Goal: Complete application form

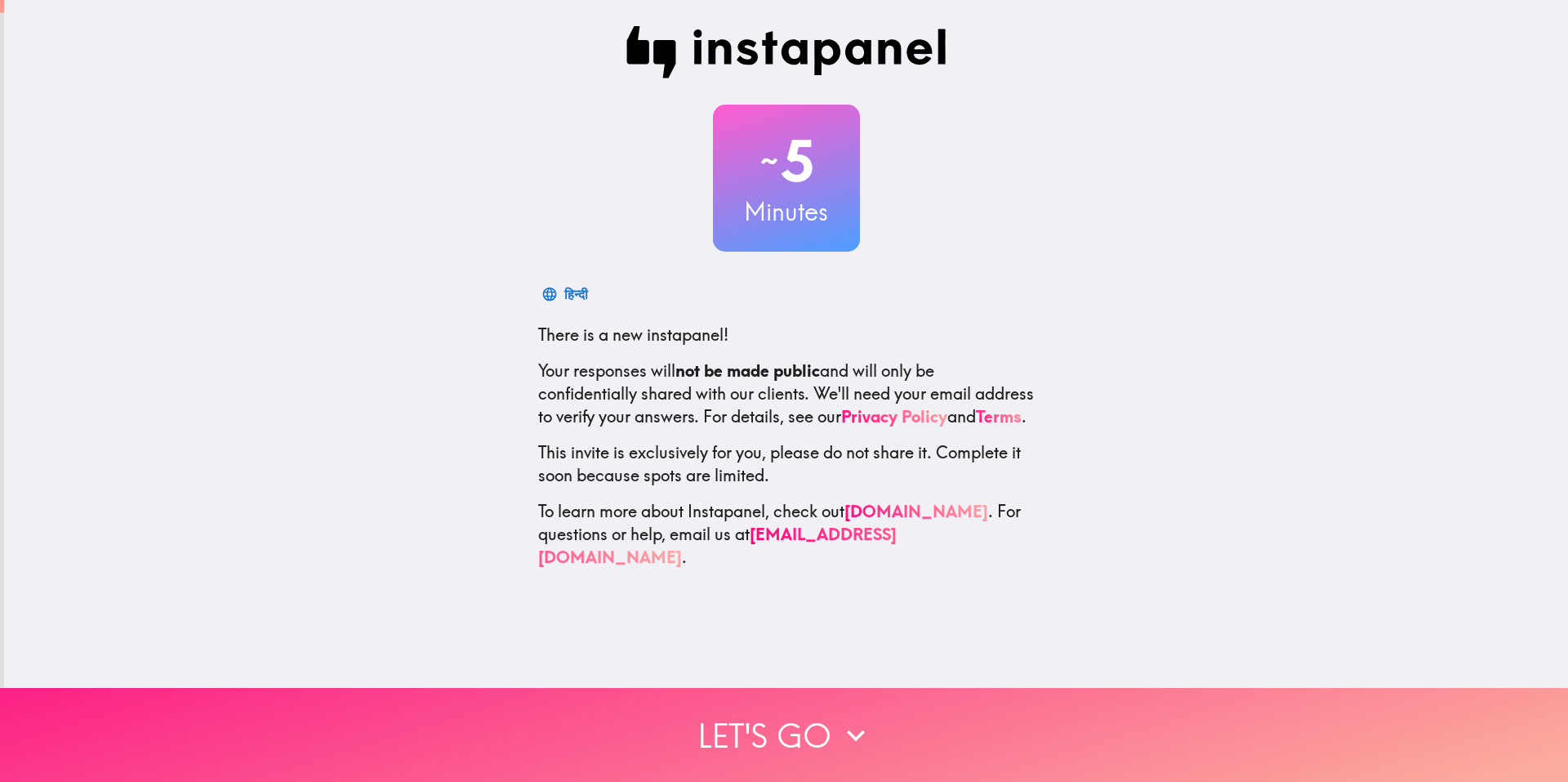
click at [769, 727] on button "Let's go" at bounding box center [784, 735] width 1568 height 94
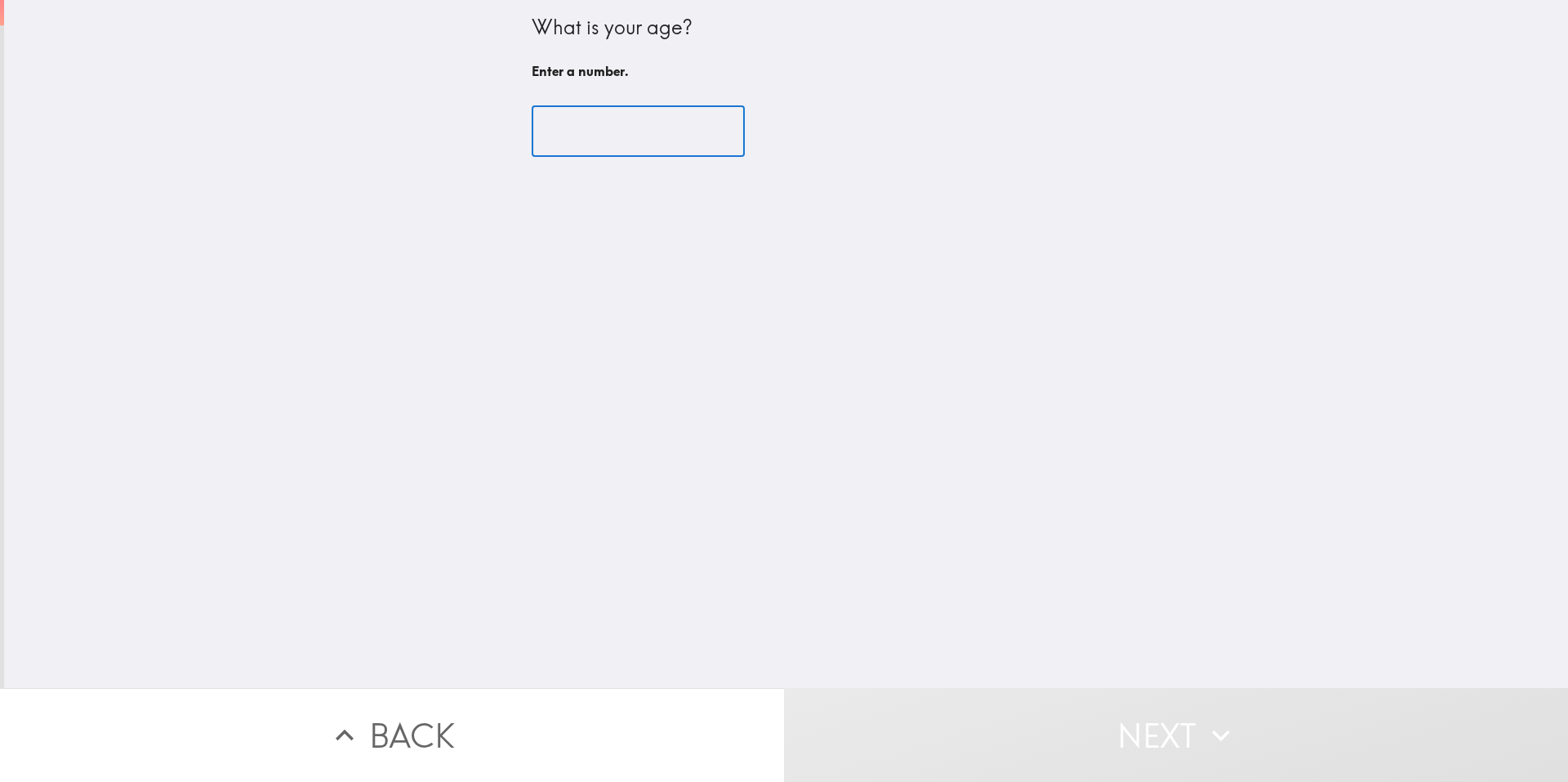
click at [564, 129] on input "number" at bounding box center [639, 131] width 214 height 51
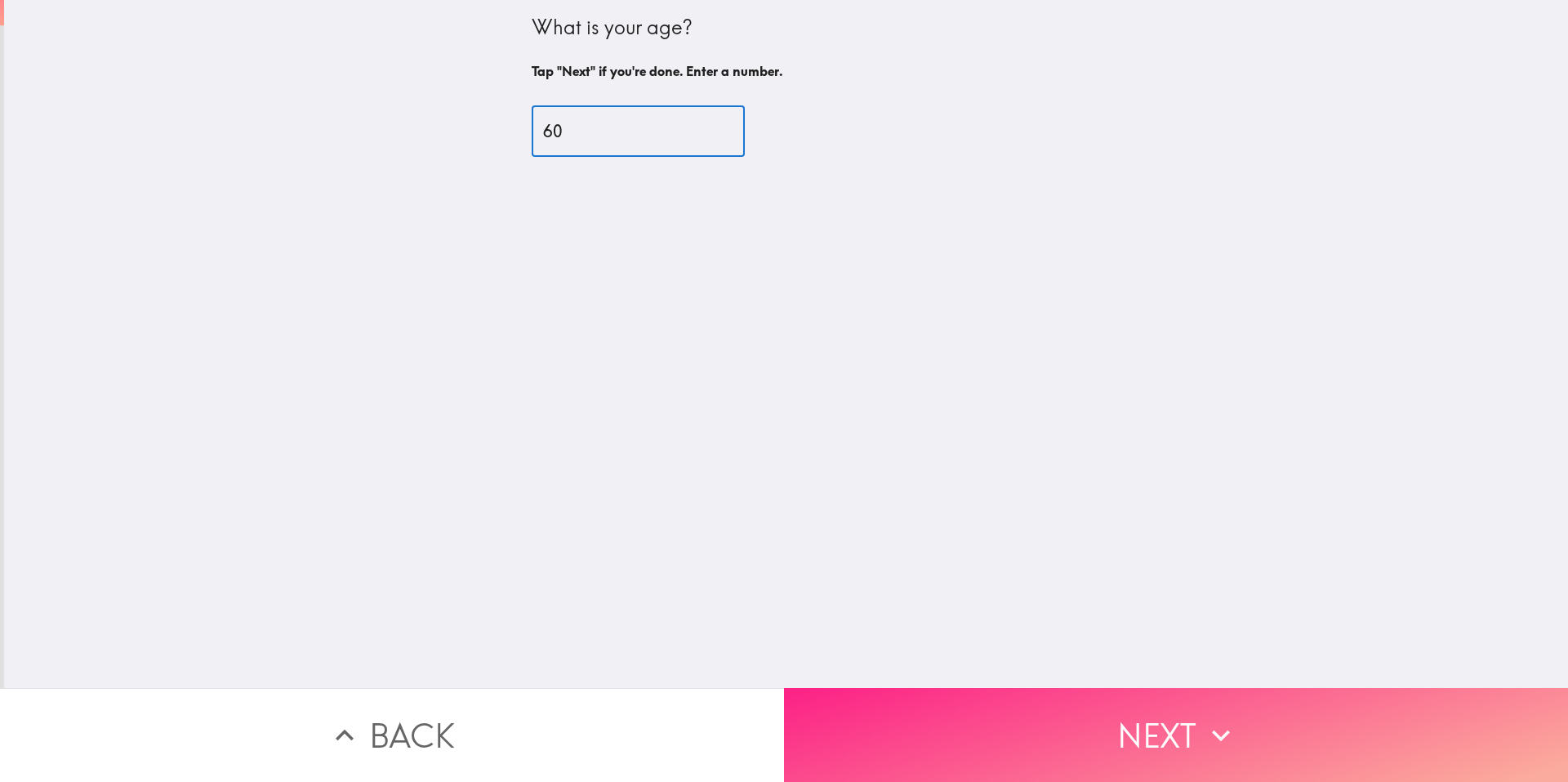
type input "60"
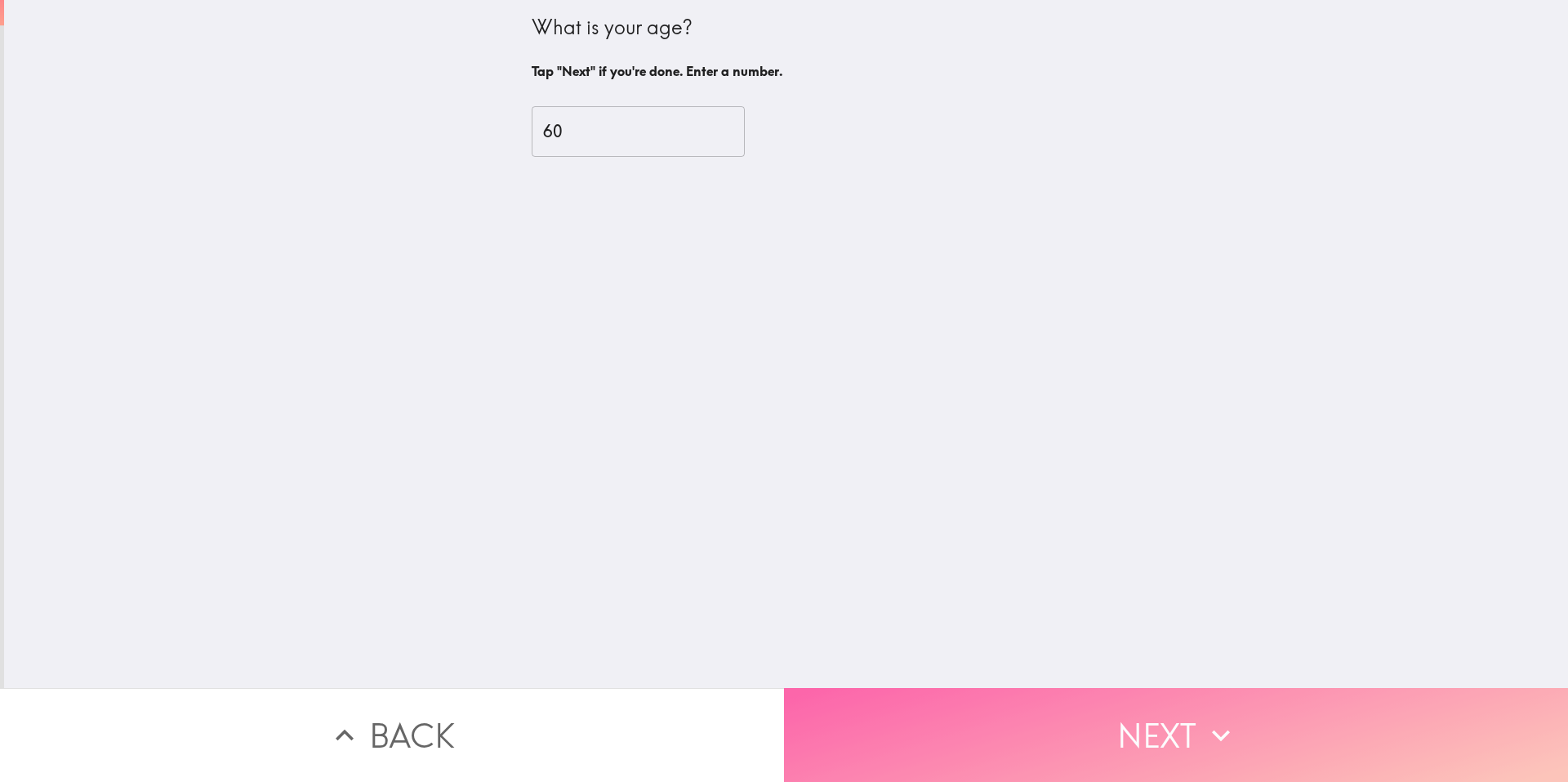
click at [1089, 706] on button "Next" at bounding box center [1176, 735] width 784 height 94
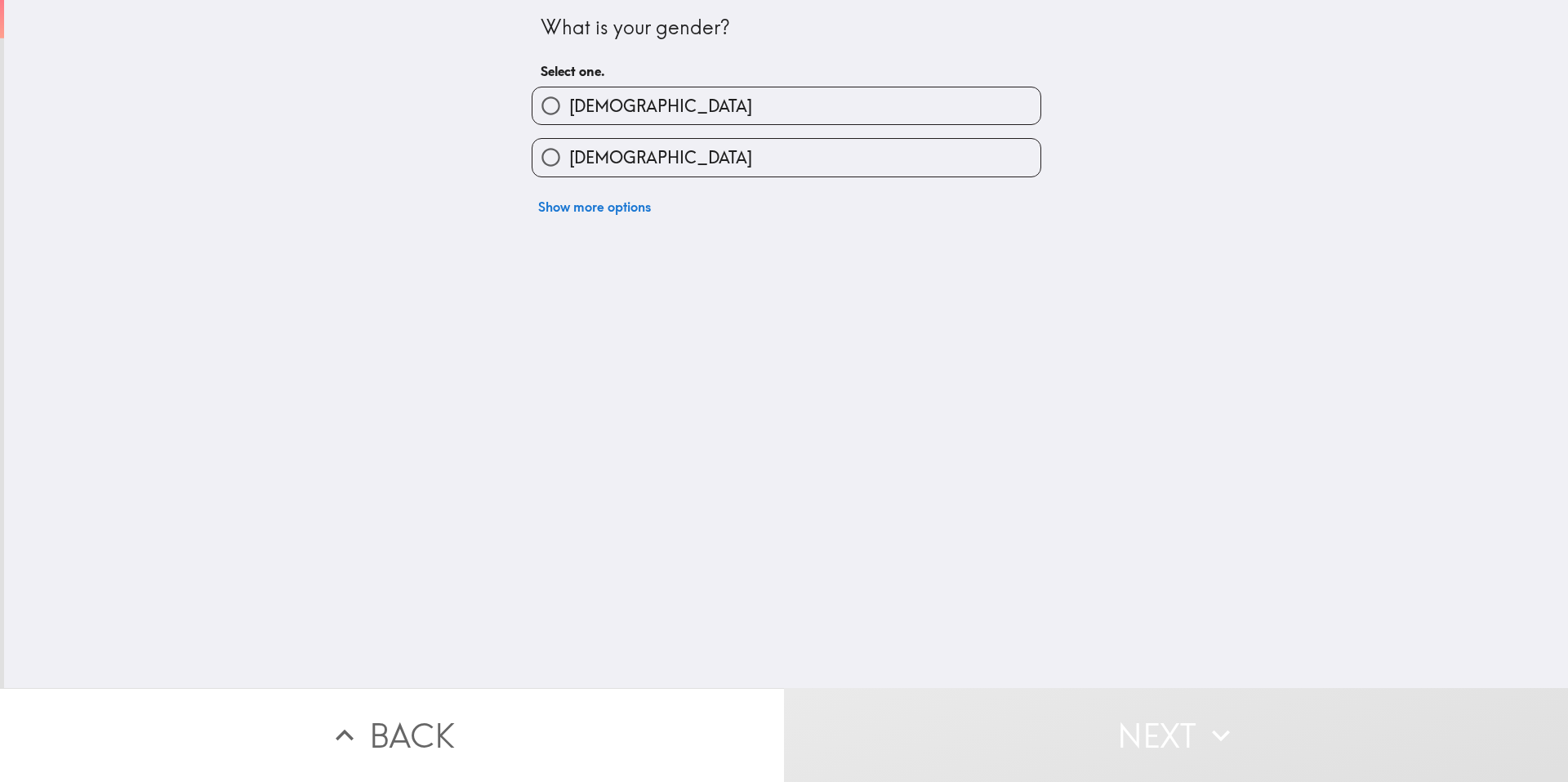
click at [688, 157] on label "[DEMOGRAPHIC_DATA]" at bounding box center [786, 157] width 508 height 37
click at [569, 157] on input "[DEMOGRAPHIC_DATA]" at bounding box center [551, 157] width 37 height 37
radio input "true"
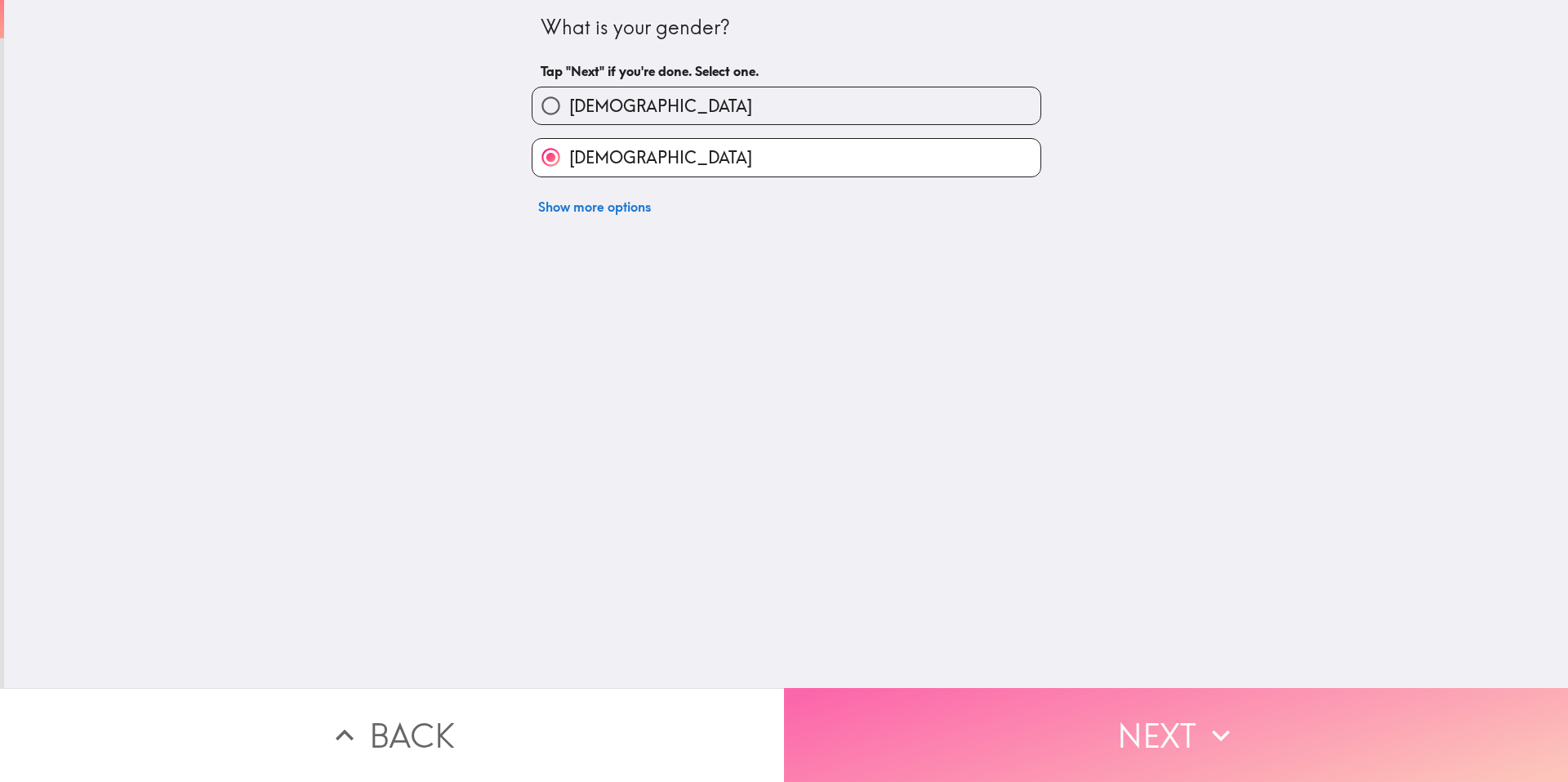
click at [1039, 700] on button "Next" at bounding box center [1176, 735] width 784 height 94
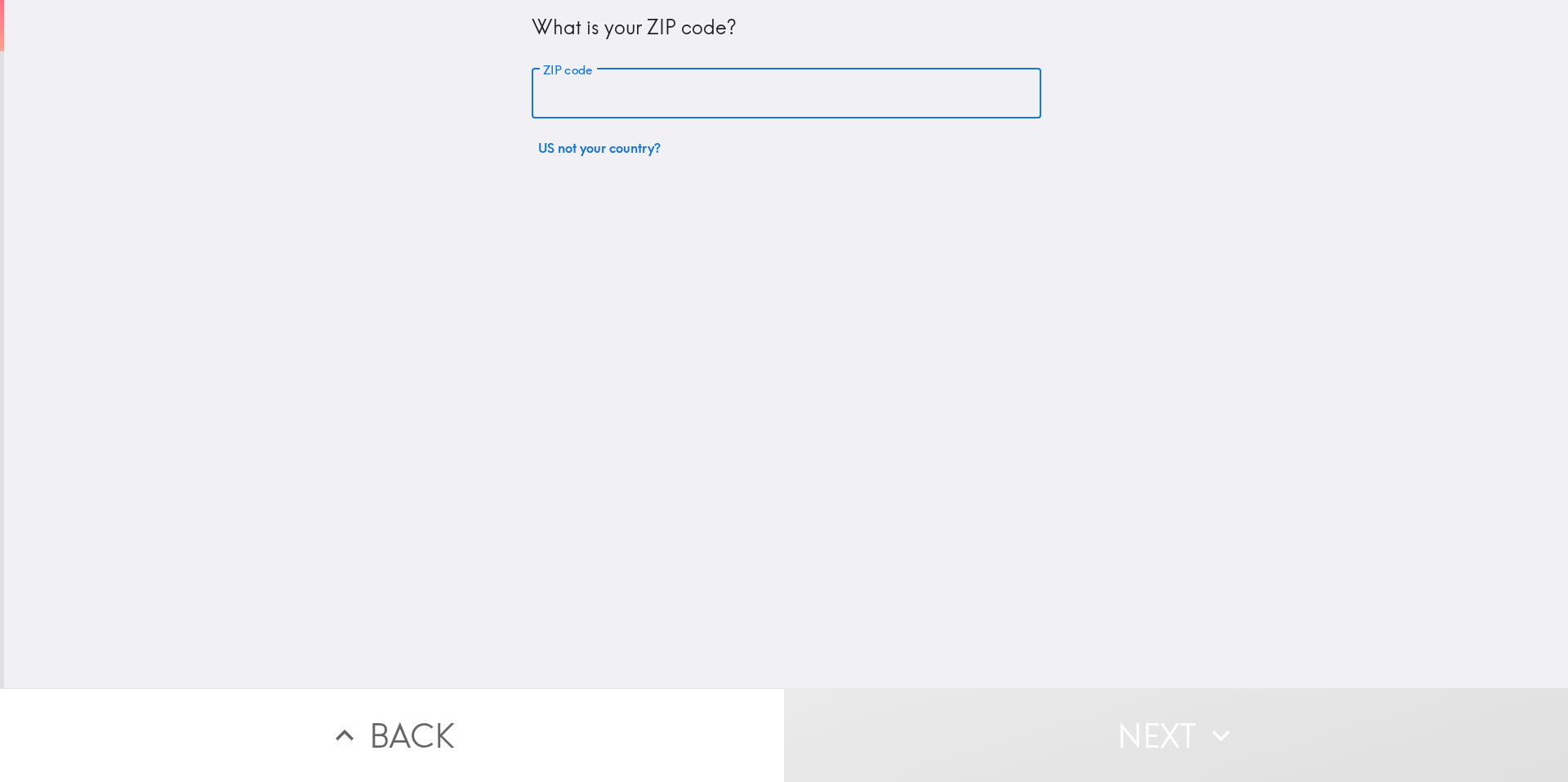
click at [669, 90] on input "ZIP code" at bounding box center [786, 93] width 510 height 51
type input "72830"
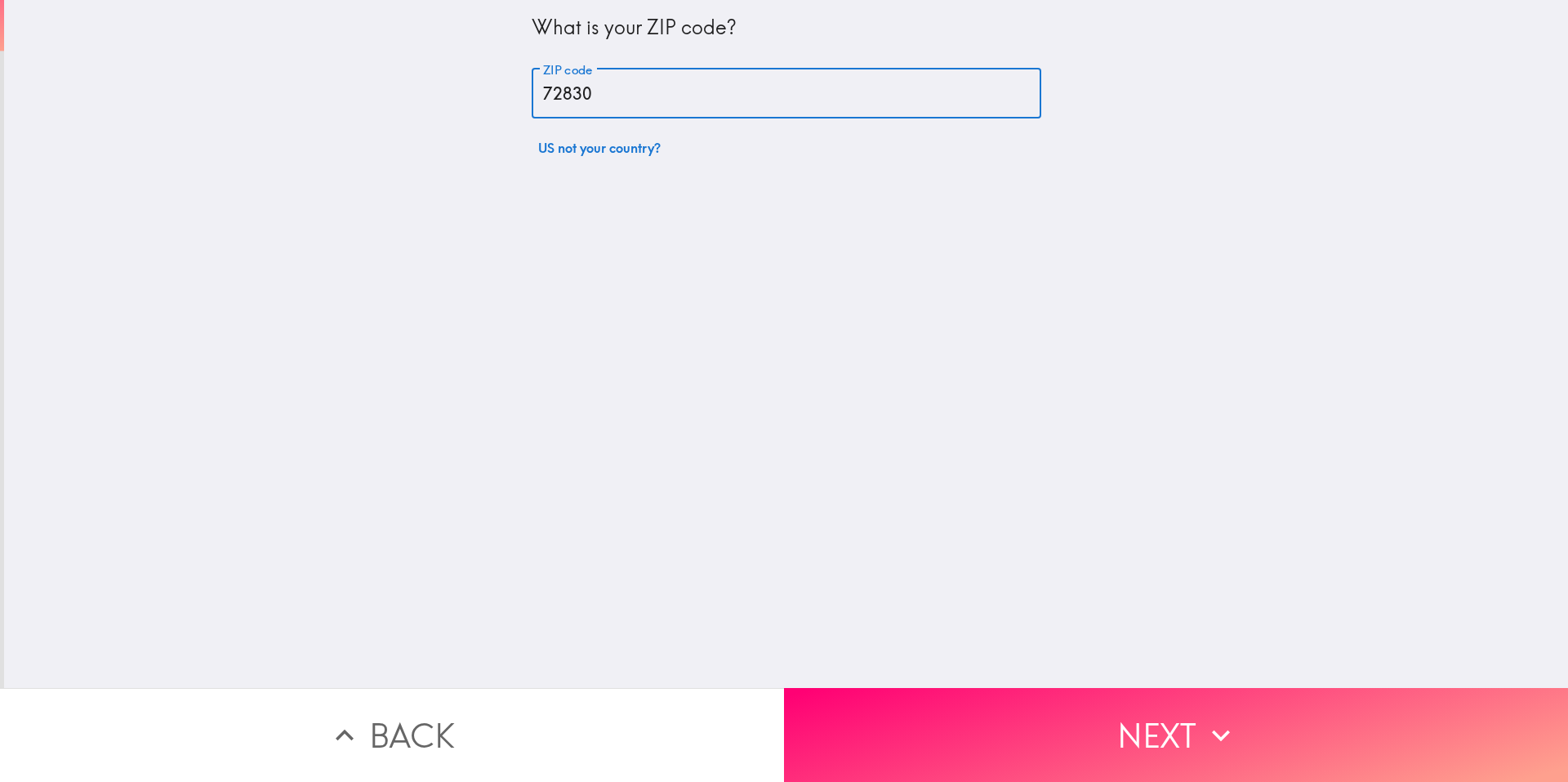
click at [1066, 725] on button "Next" at bounding box center [1176, 735] width 784 height 94
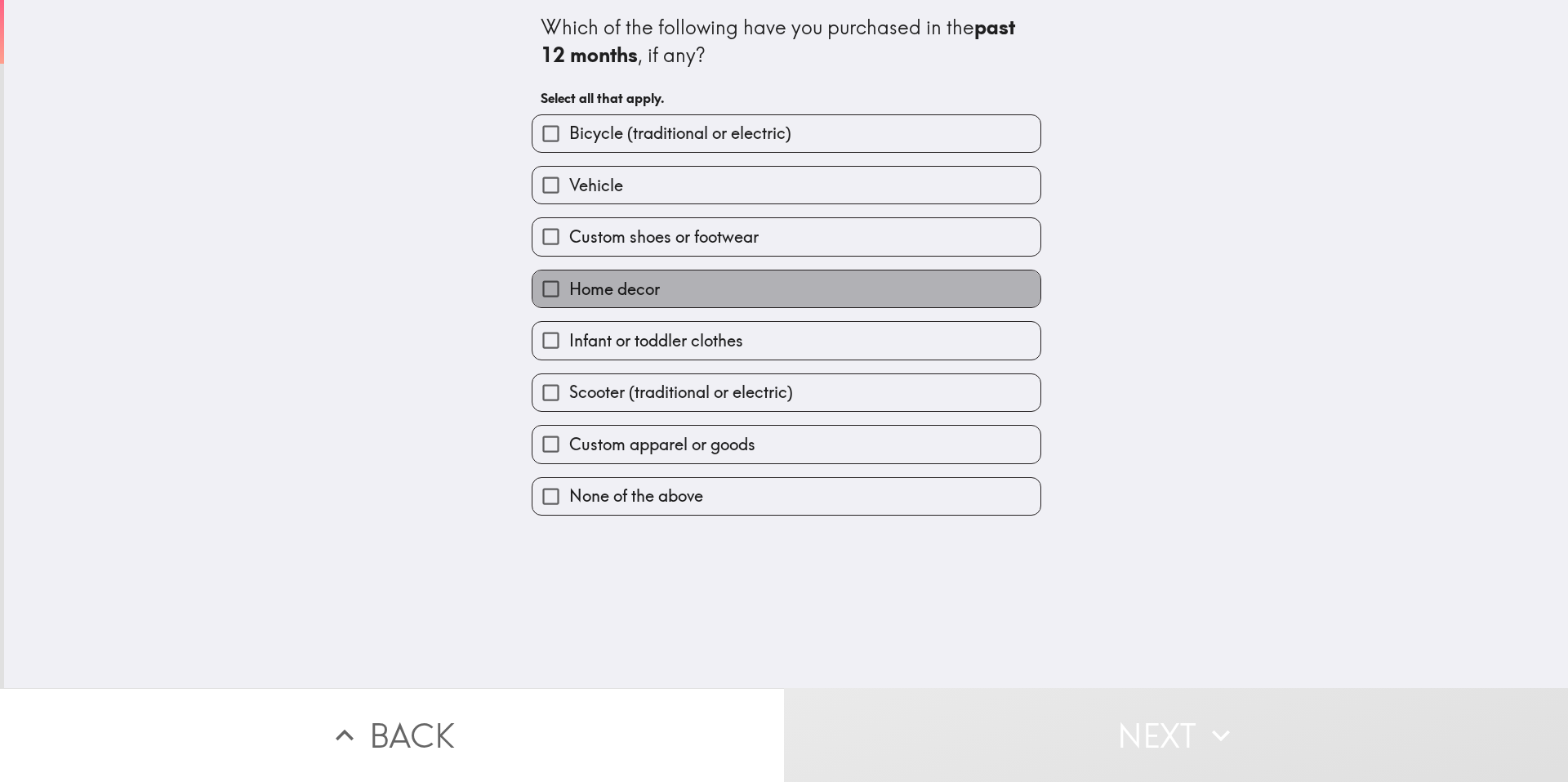
click at [704, 289] on label "Home decor" at bounding box center [786, 289] width 508 height 37
click at [569, 289] on input "Home decor" at bounding box center [551, 289] width 37 height 37
checkbox input "true"
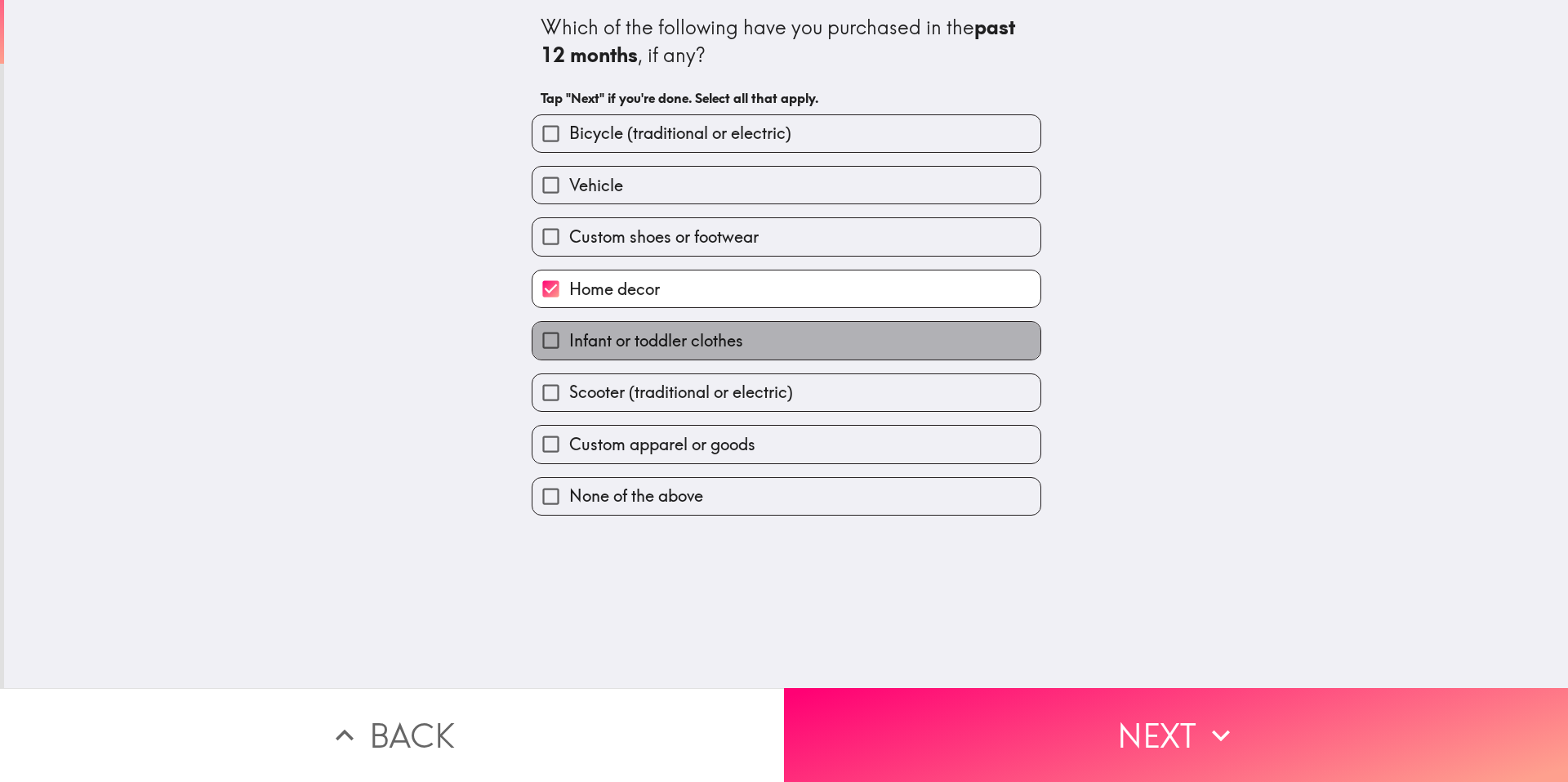
click at [703, 335] on span "Infant or toddler clothes" at bounding box center [656, 340] width 174 height 23
click at [569, 335] on input "Infant or toddler clothes" at bounding box center [551, 340] width 37 height 37
checkbox input "true"
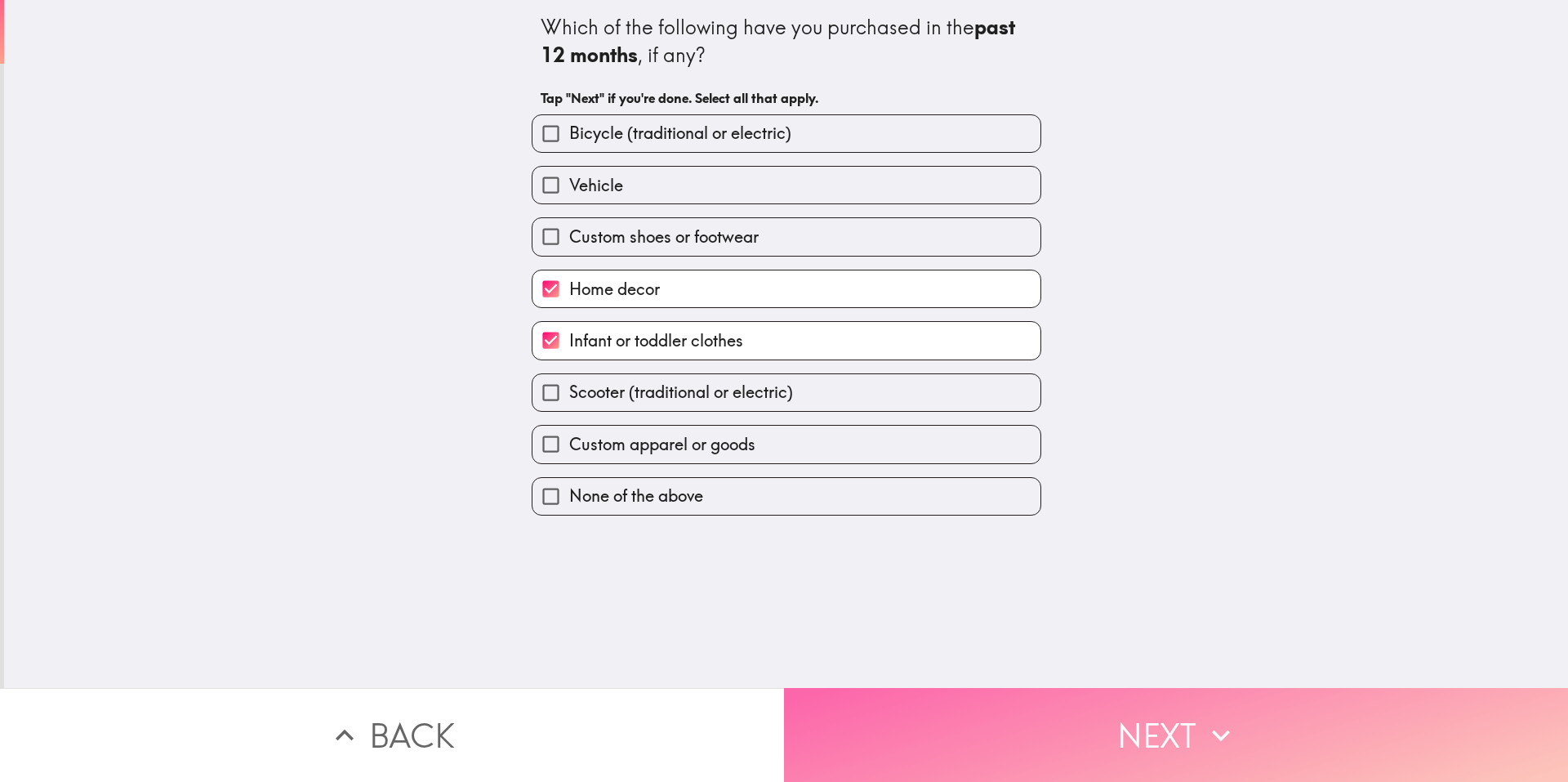
click at [991, 716] on button "Next" at bounding box center [1176, 735] width 784 height 94
